Goal: Communication & Community: Answer question/provide support

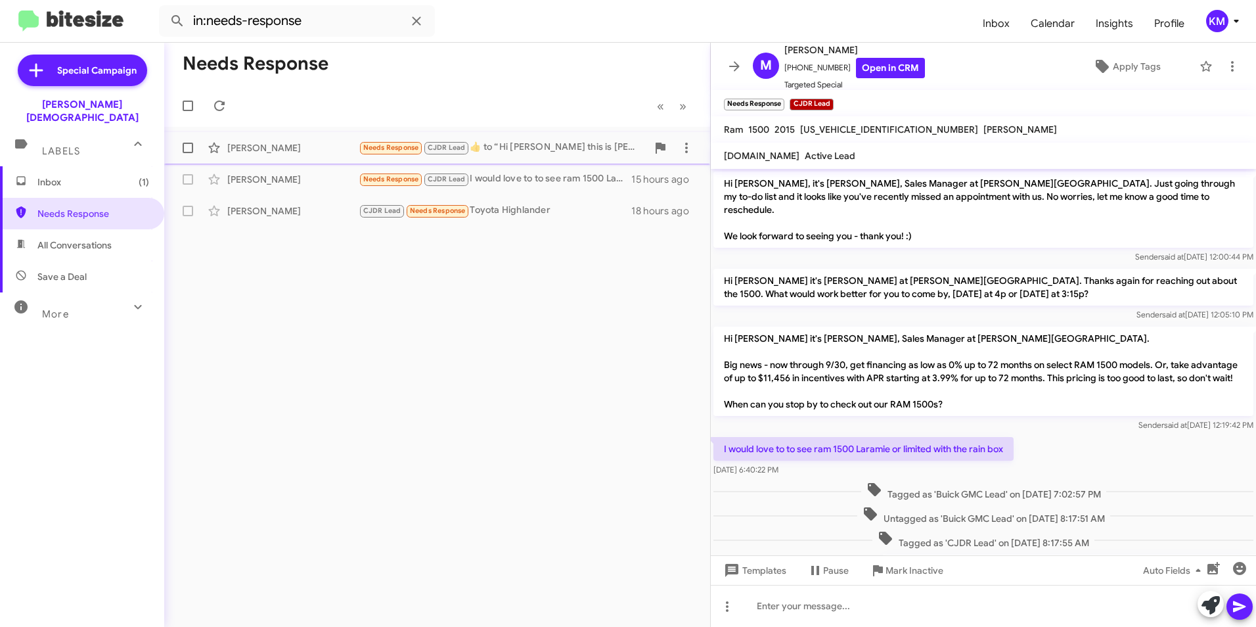
scroll to position [68, 0]
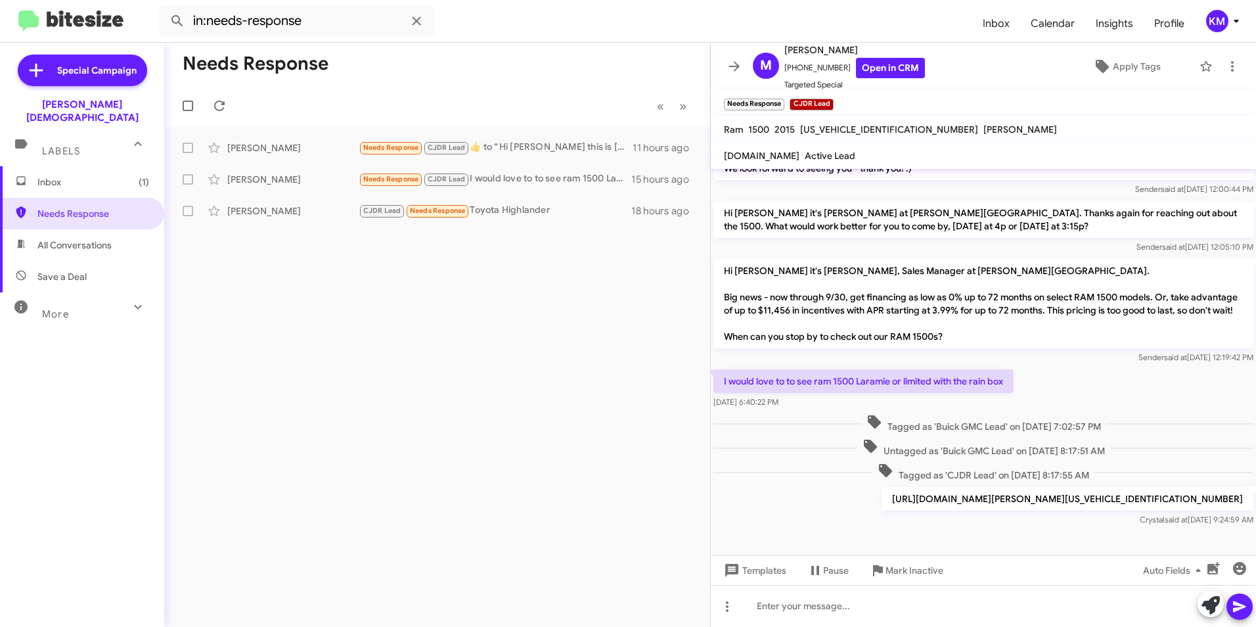
click at [78, 175] on span "Inbox (1)" at bounding box center [93, 181] width 112 height 13
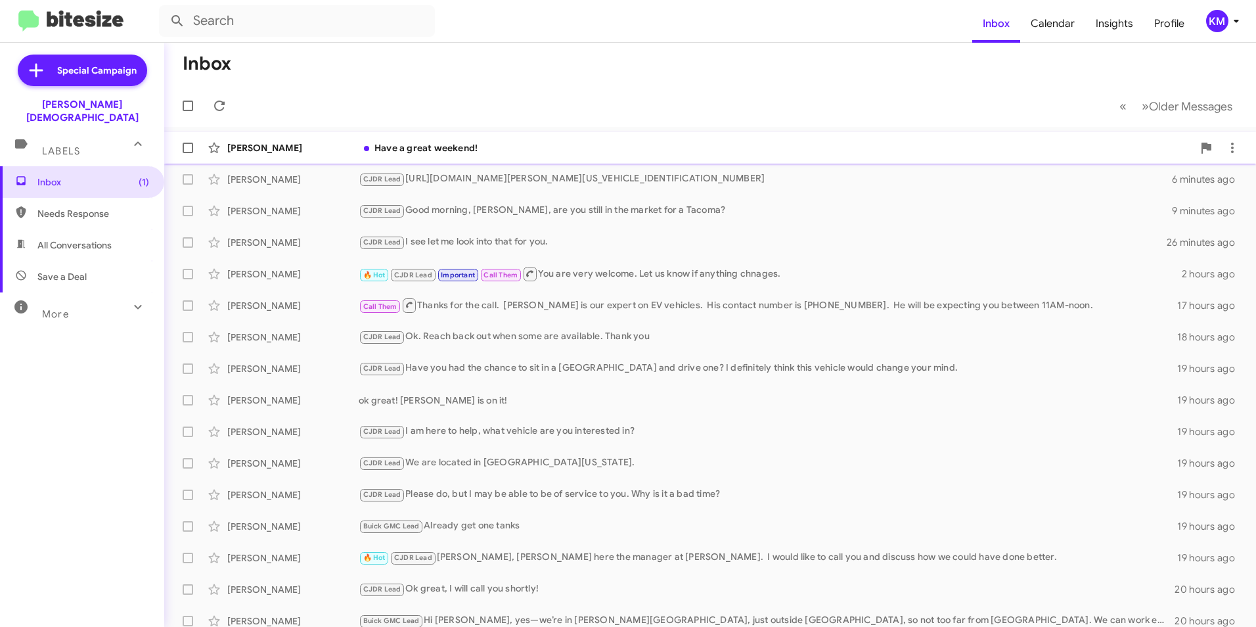
click at [429, 146] on div "Have a great weekend!" at bounding box center [776, 147] width 834 height 13
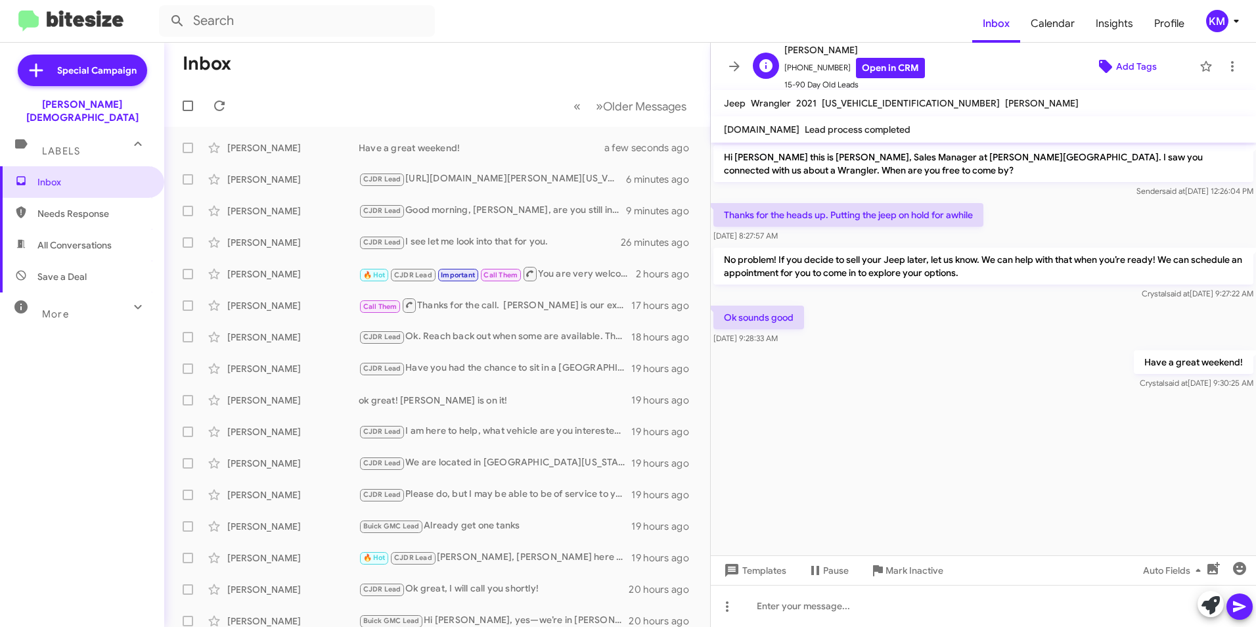
click at [1106, 66] on icon at bounding box center [1106, 66] width 16 height 16
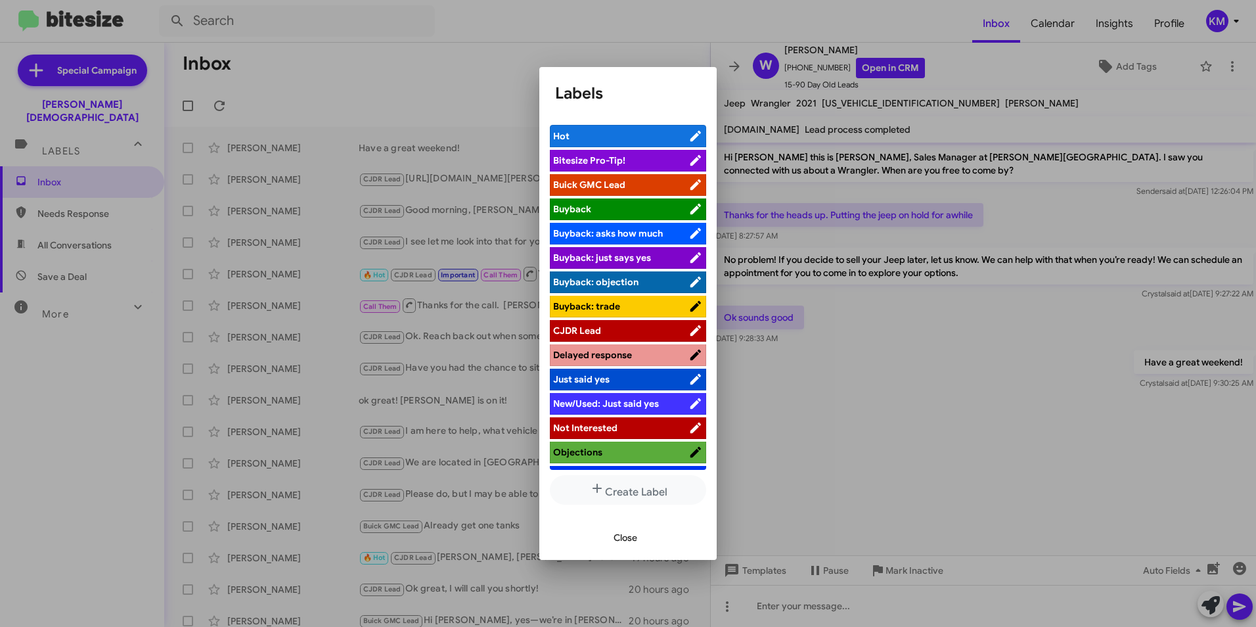
click at [592, 325] on span "CJDR Lead" at bounding box center [577, 331] width 48 height 12
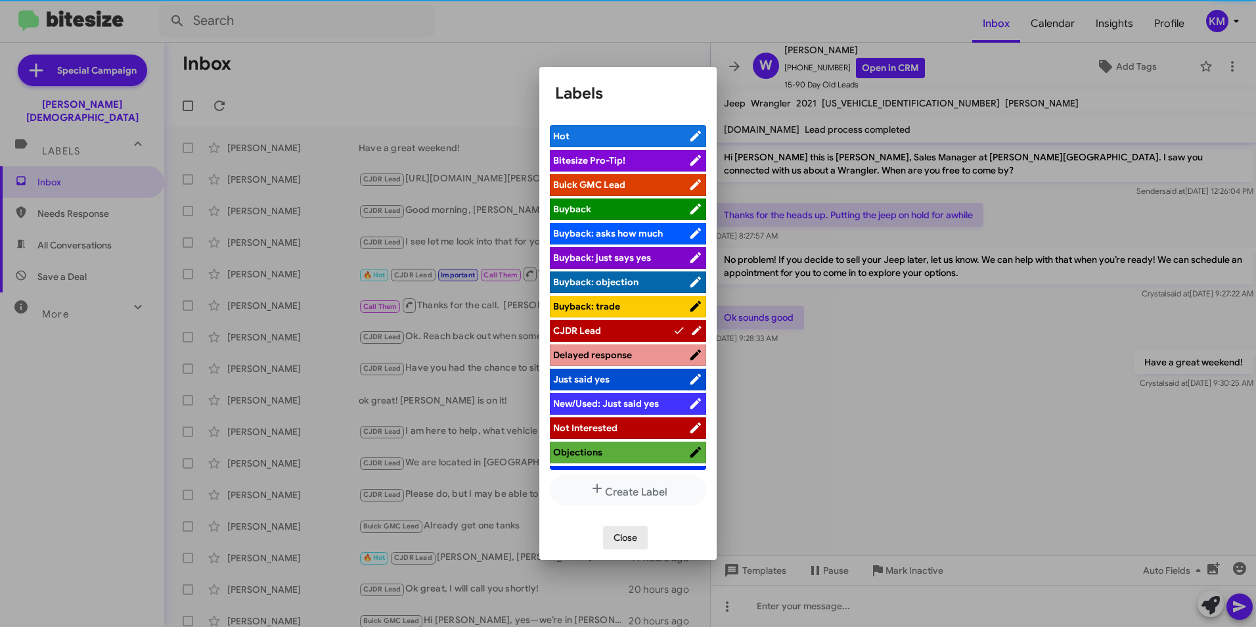
click at [631, 531] on span "Close" at bounding box center [626, 538] width 24 height 24
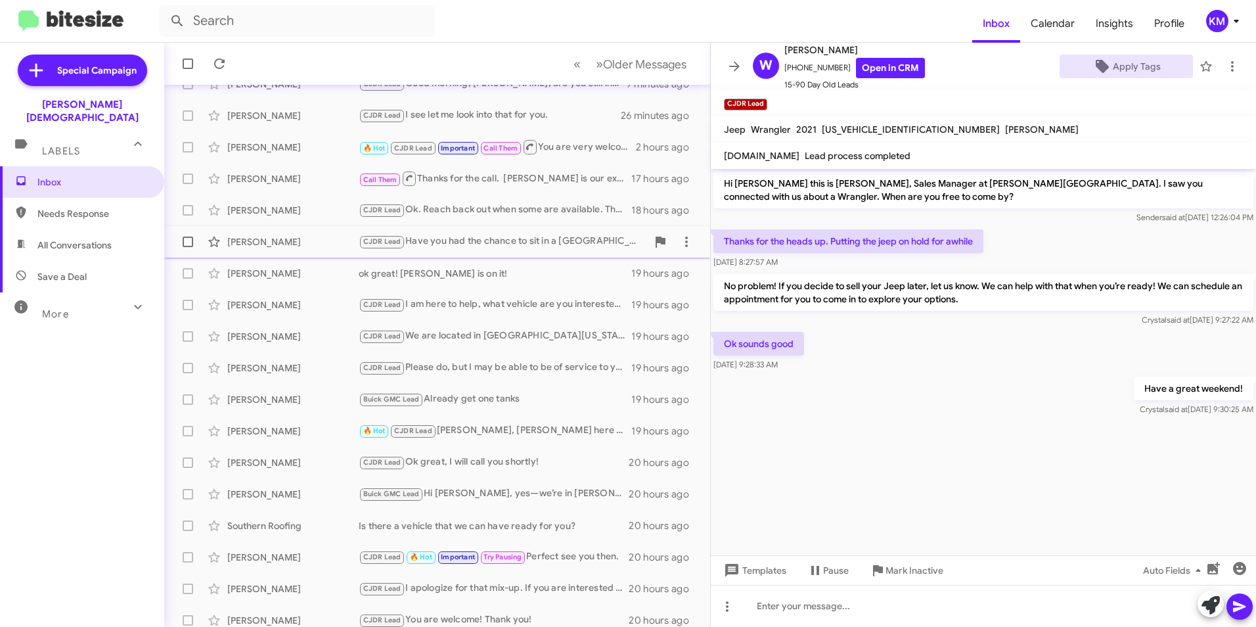
scroll to position [136, 0]
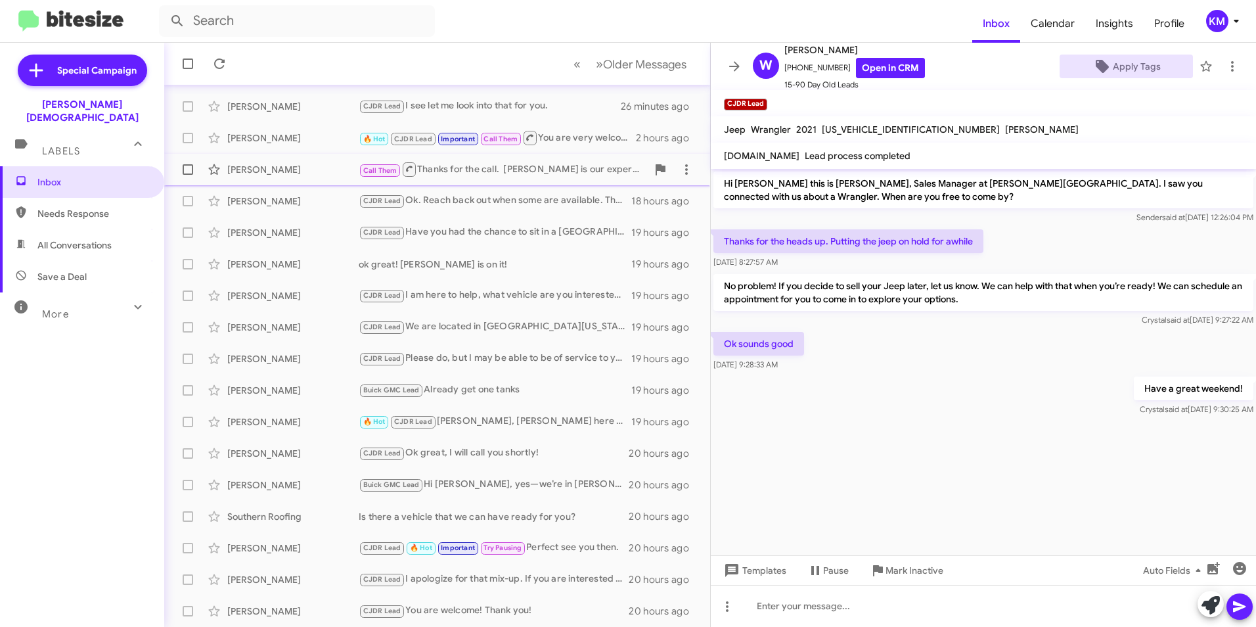
click at [474, 175] on div "Call Them Thanks for the call. [PERSON_NAME] is our expert on EV vehicles. His …" at bounding box center [503, 169] width 288 height 16
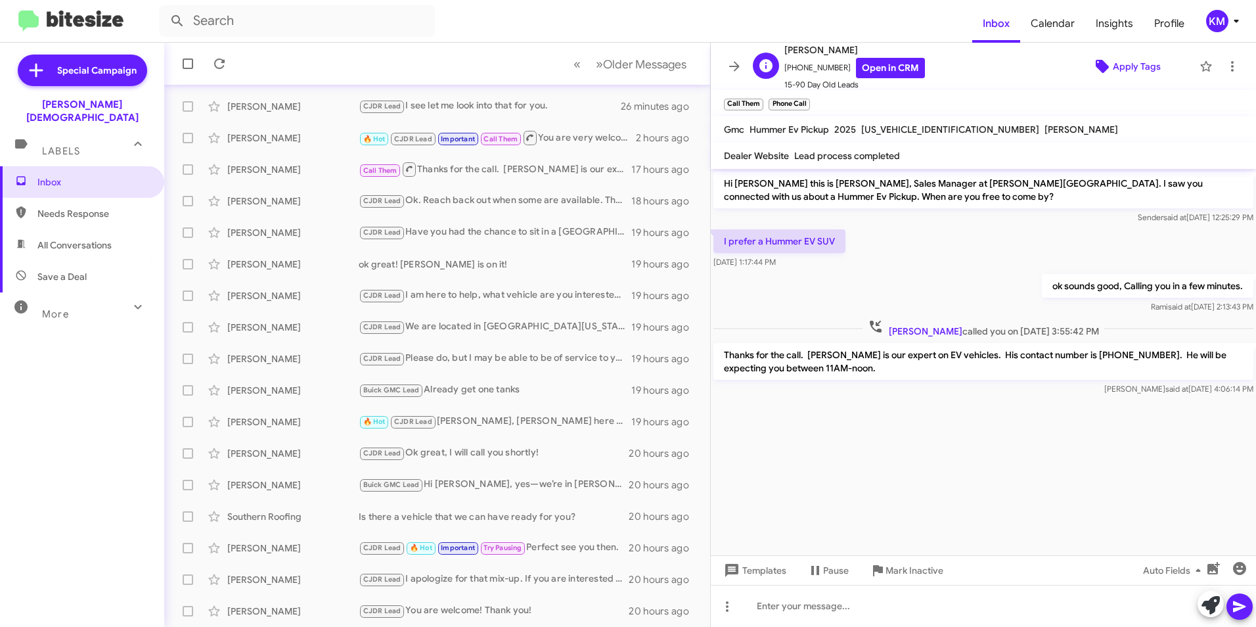
click at [1120, 65] on span "Apply Tags" at bounding box center [1137, 67] width 48 height 24
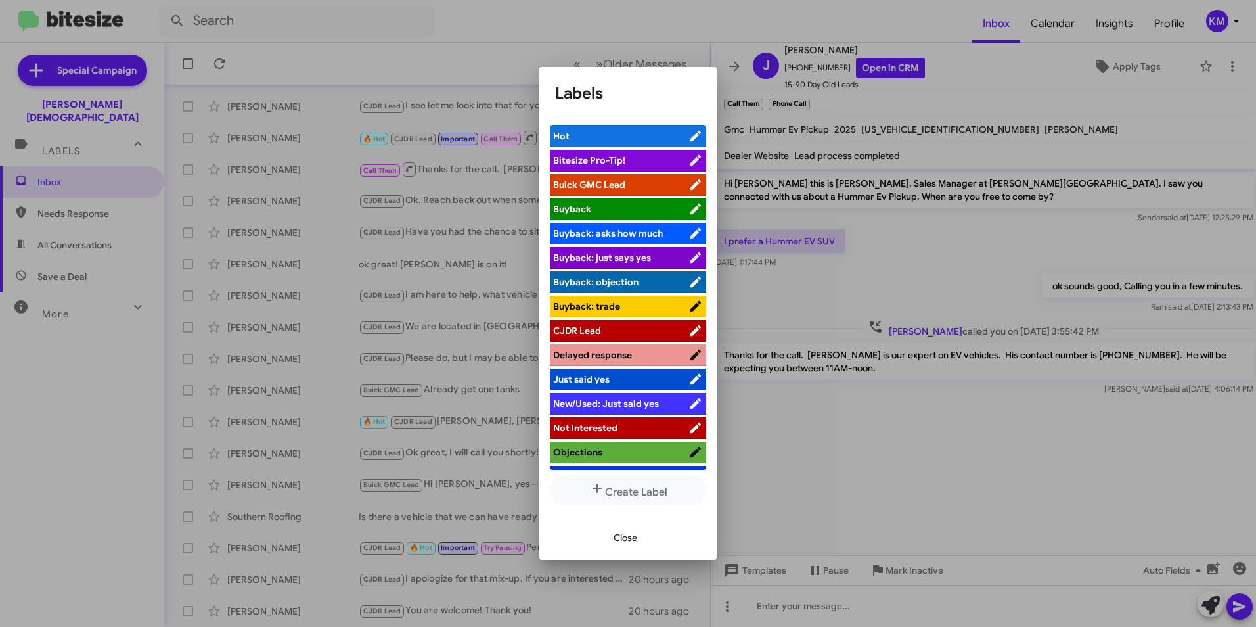
click at [622, 179] on span "Buick GMC Lead" at bounding box center [589, 185] width 72 height 12
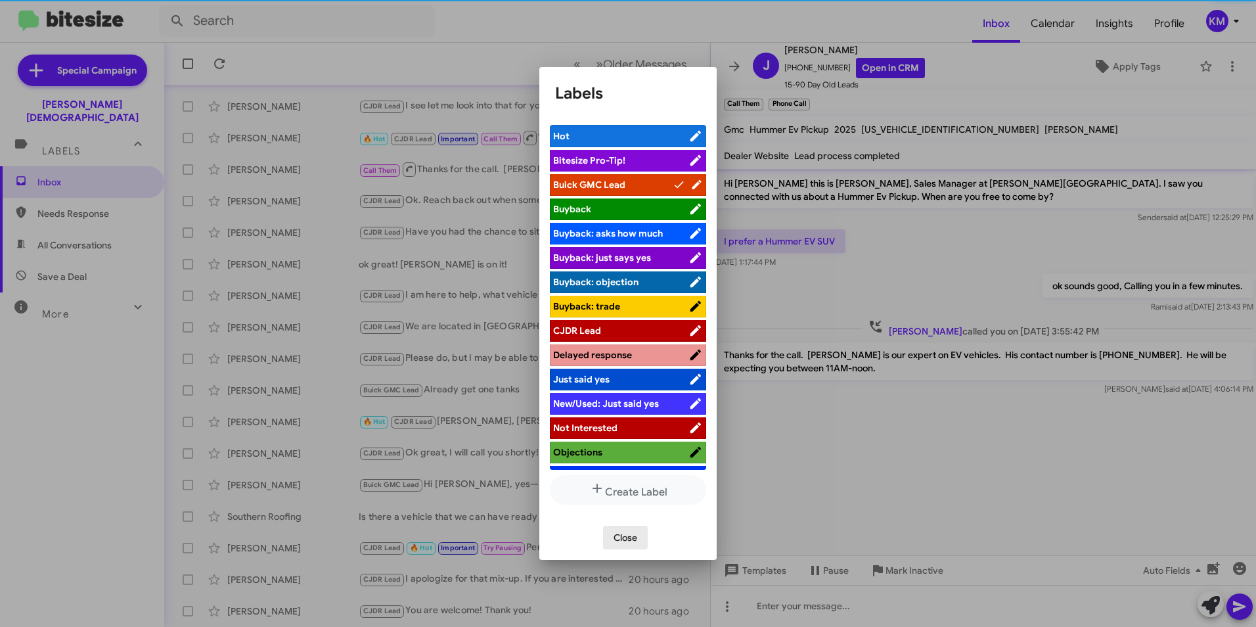
click at [625, 540] on span "Close" at bounding box center [626, 538] width 24 height 24
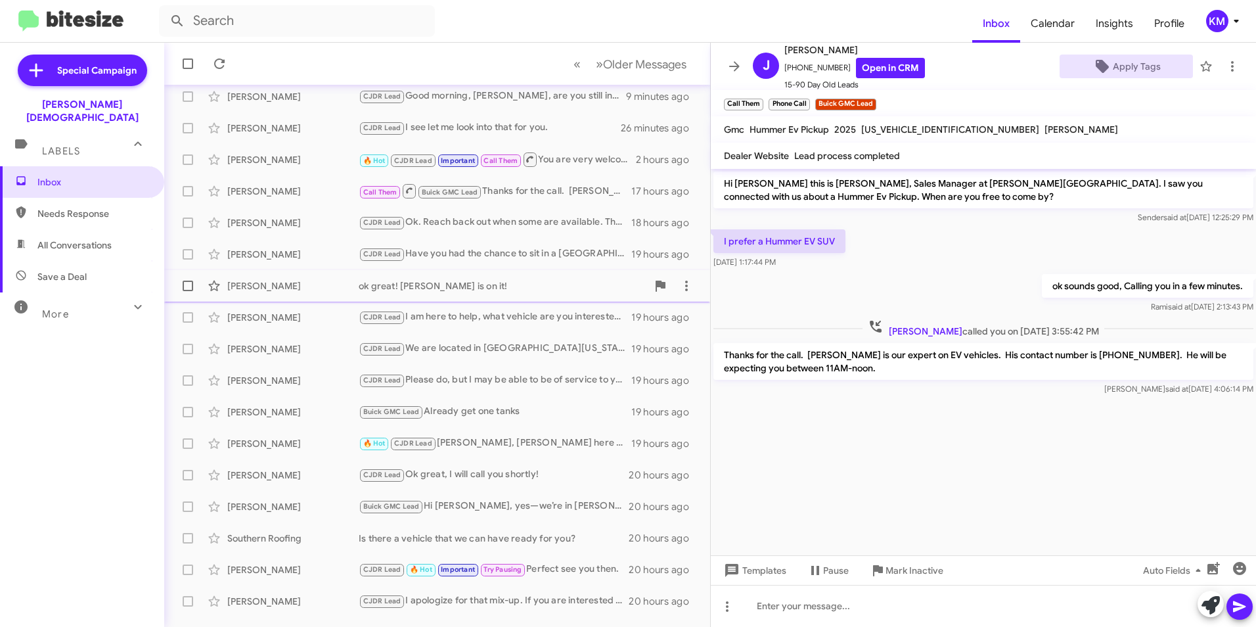
scroll to position [136, 0]
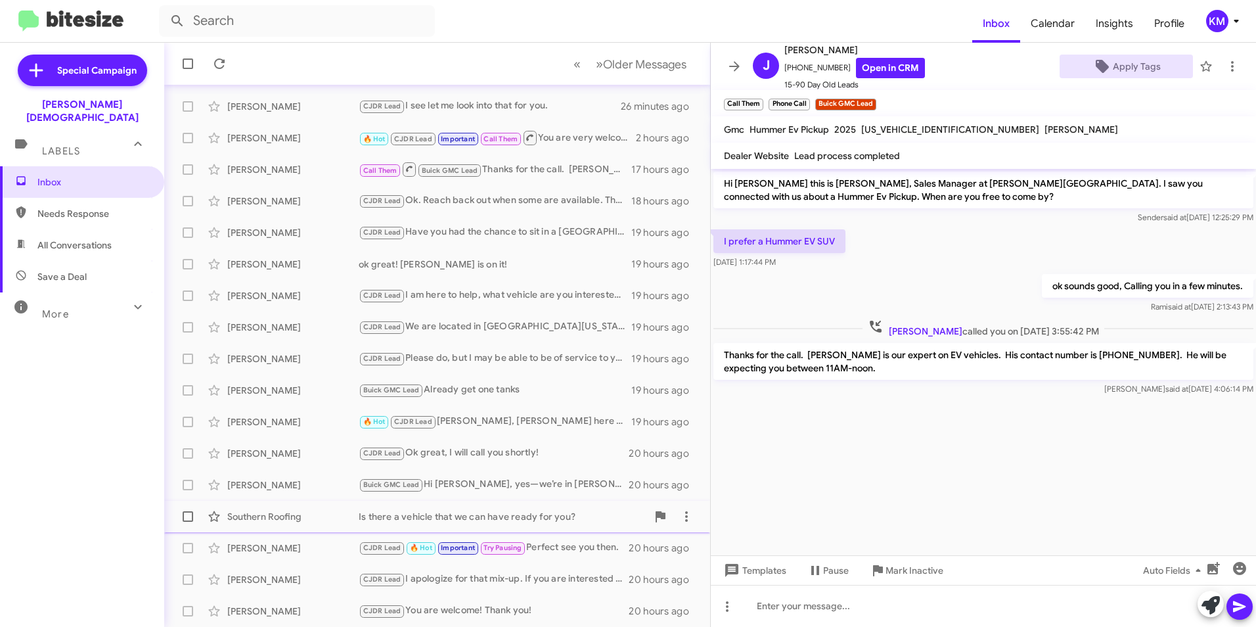
click at [533, 518] on div "Is there a vehicle that we can have ready for you?" at bounding box center [503, 516] width 288 height 13
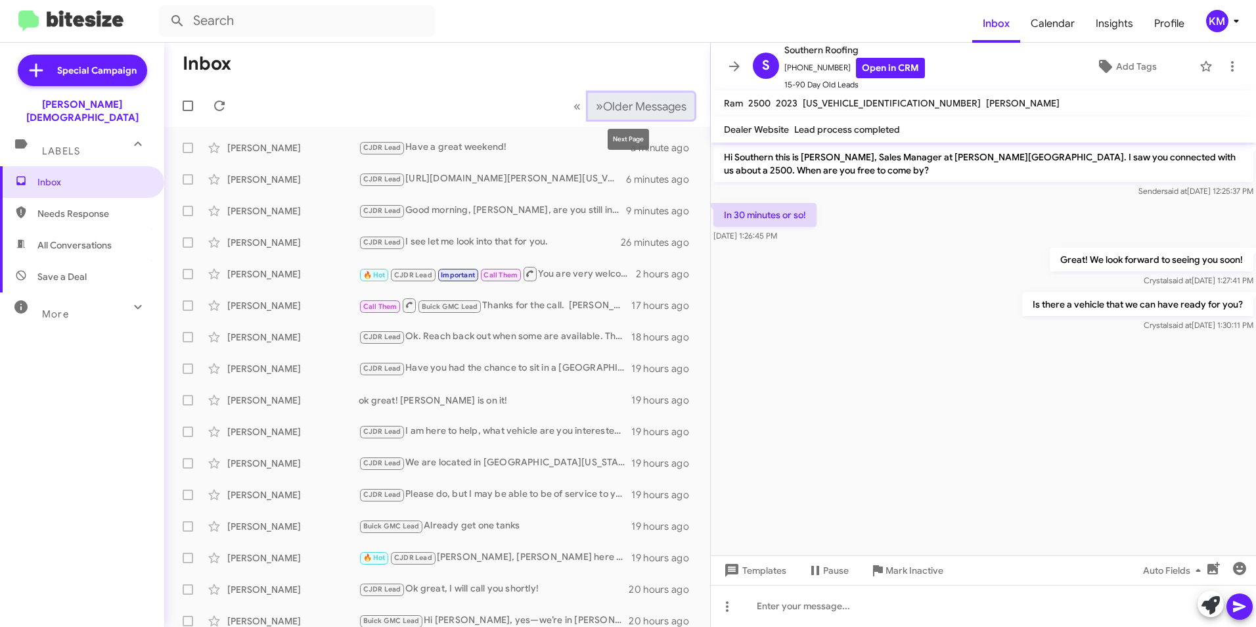
click at [596, 108] on span "»" at bounding box center [599, 106] width 7 height 16
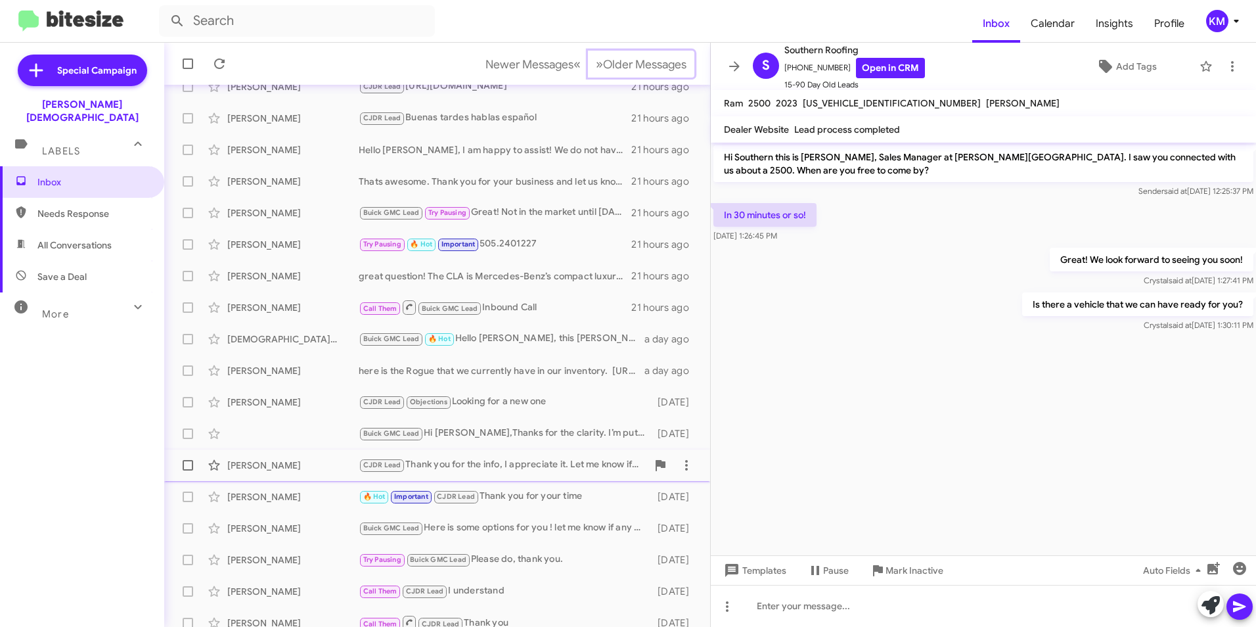
scroll to position [136, 0]
